Goal: Task Accomplishment & Management: Manage account settings

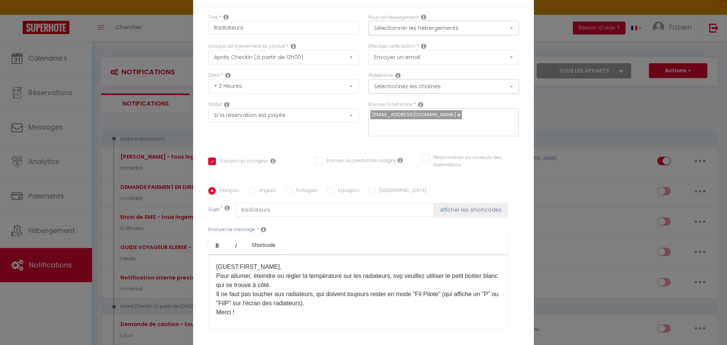
select select "3"
select select "2 Heures"
select select "if_booking_is_paid"
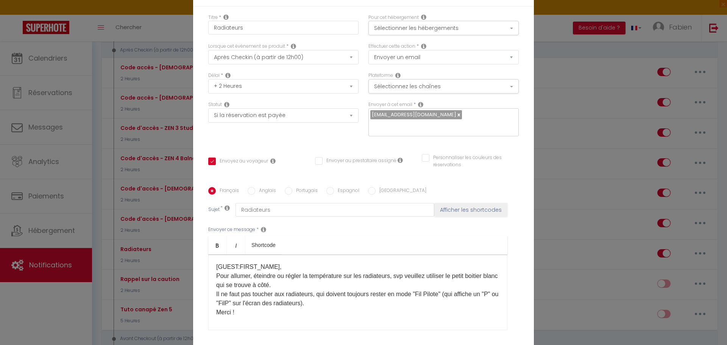
click at [154, 33] on div "Modifier la notification × Titre * Radiateurs Pour cet hébergement Sélectionner…" at bounding box center [363, 172] width 727 height 345
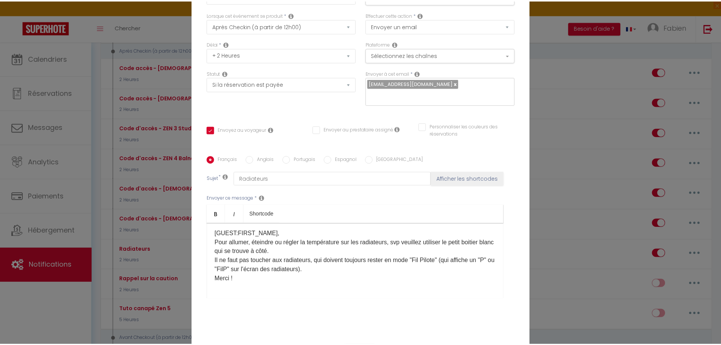
scroll to position [60, 0]
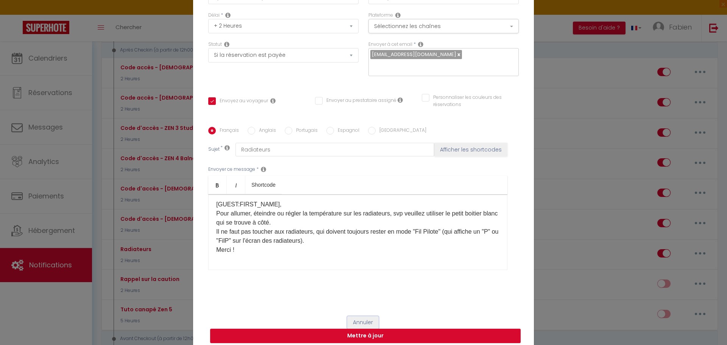
click at [359, 316] on button "Annuler" at bounding box center [362, 322] width 31 height 13
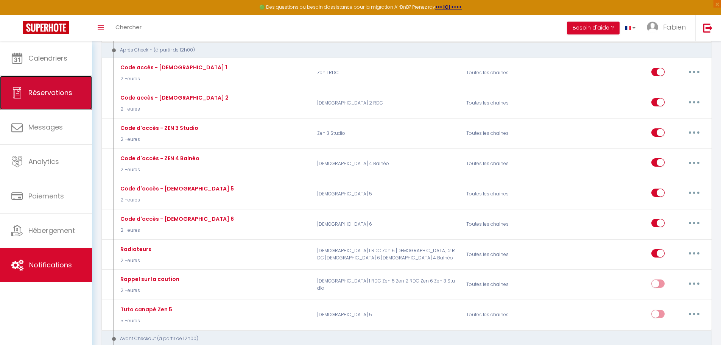
click at [28, 91] on link "Réservations" at bounding box center [46, 93] width 92 height 34
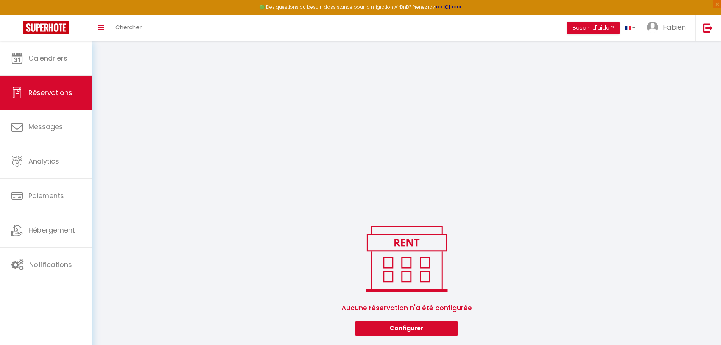
scroll to position [810, 0]
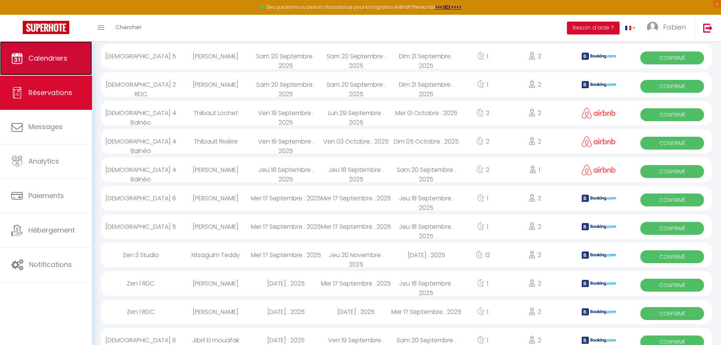
click at [39, 58] on span "Calendriers" at bounding box center [47, 57] width 39 height 9
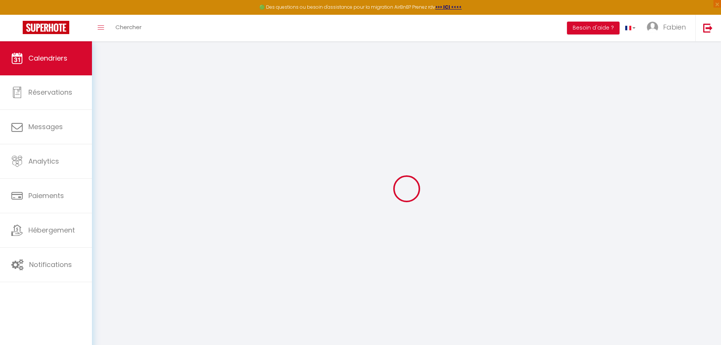
select select
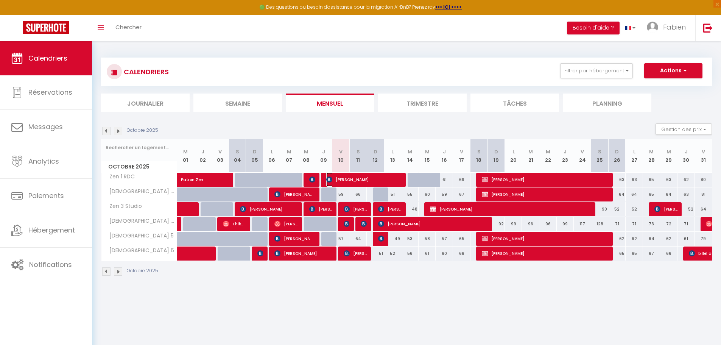
click at [357, 181] on span "[PERSON_NAME]" at bounding box center [363, 179] width 75 height 14
select select "OK"
select select "KO"
select select "0"
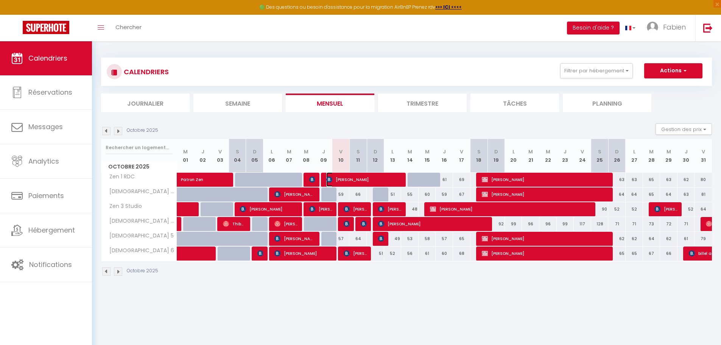
select select "1"
select select
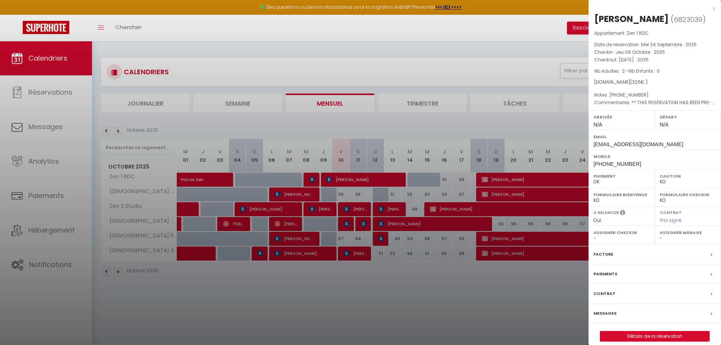
click at [468, 126] on div at bounding box center [360, 172] width 721 height 345
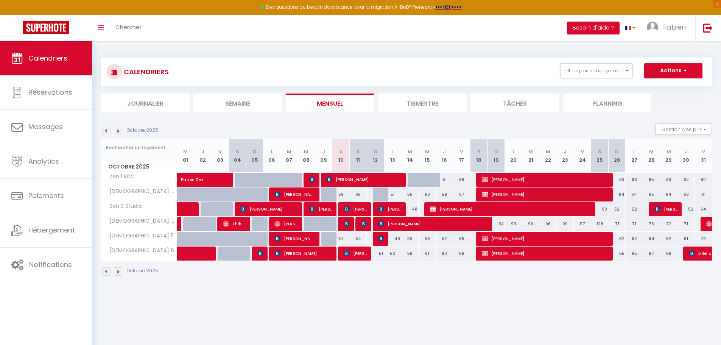
click at [411, 183] on div at bounding box center [416, 180] width 17 height 14
type input "57"
type input "[DATE]"
type input "Mer 15 Octobre 2025"
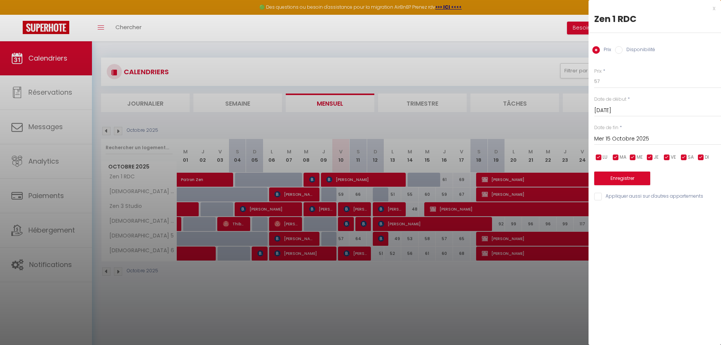
click at [621, 50] on input "Disponibilité" at bounding box center [619, 50] width 8 height 8
radio input "true"
radio input "false"
click at [621, 138] on input "Mer 15 Octobre 2025" at bounding box center [657, 140] width 127 height 10
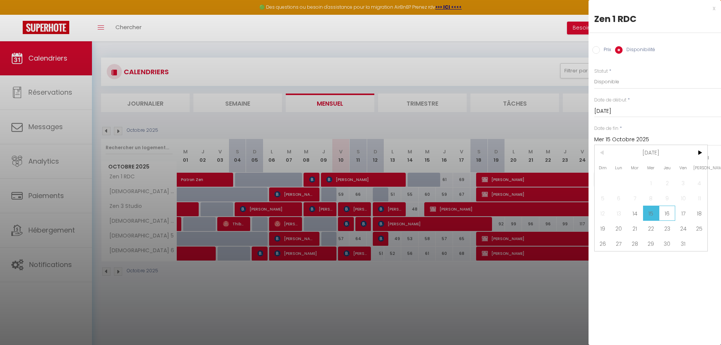
click at [668, 216] on span "16" at bounding box center [667, 212] width 16 height 15
type input "Jeu 16 Octobre 2025"
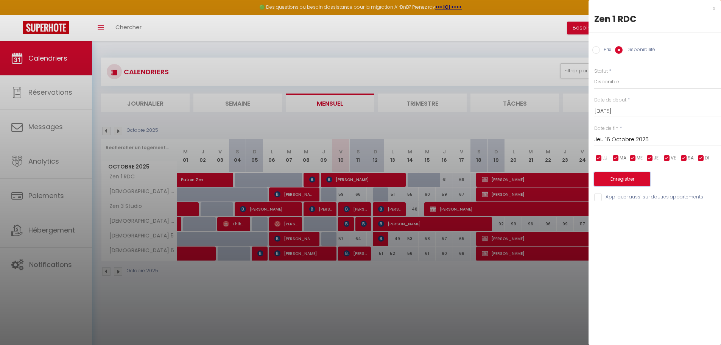
click at [629, 179] on button "Enregistrer" at bounding box center [622, 179] width 56 height 14
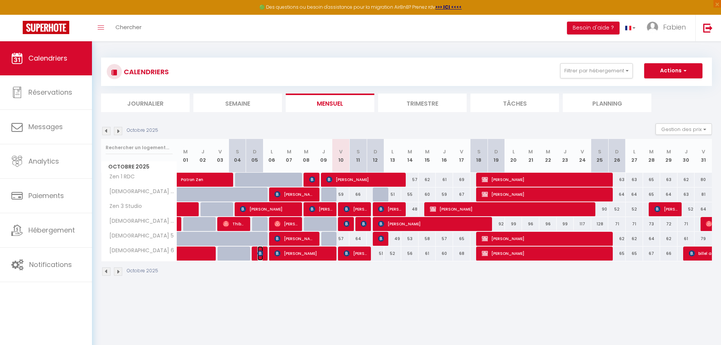
click at [260, 252] on img at bounding box center [260, 253] width 6 height 6
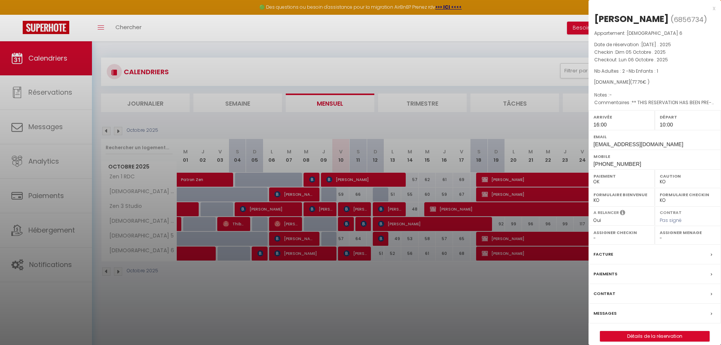
click at [714, 8] on div "x" at bounding box center [651, 8] width 127 height 9
